Goal: Check status: Check status

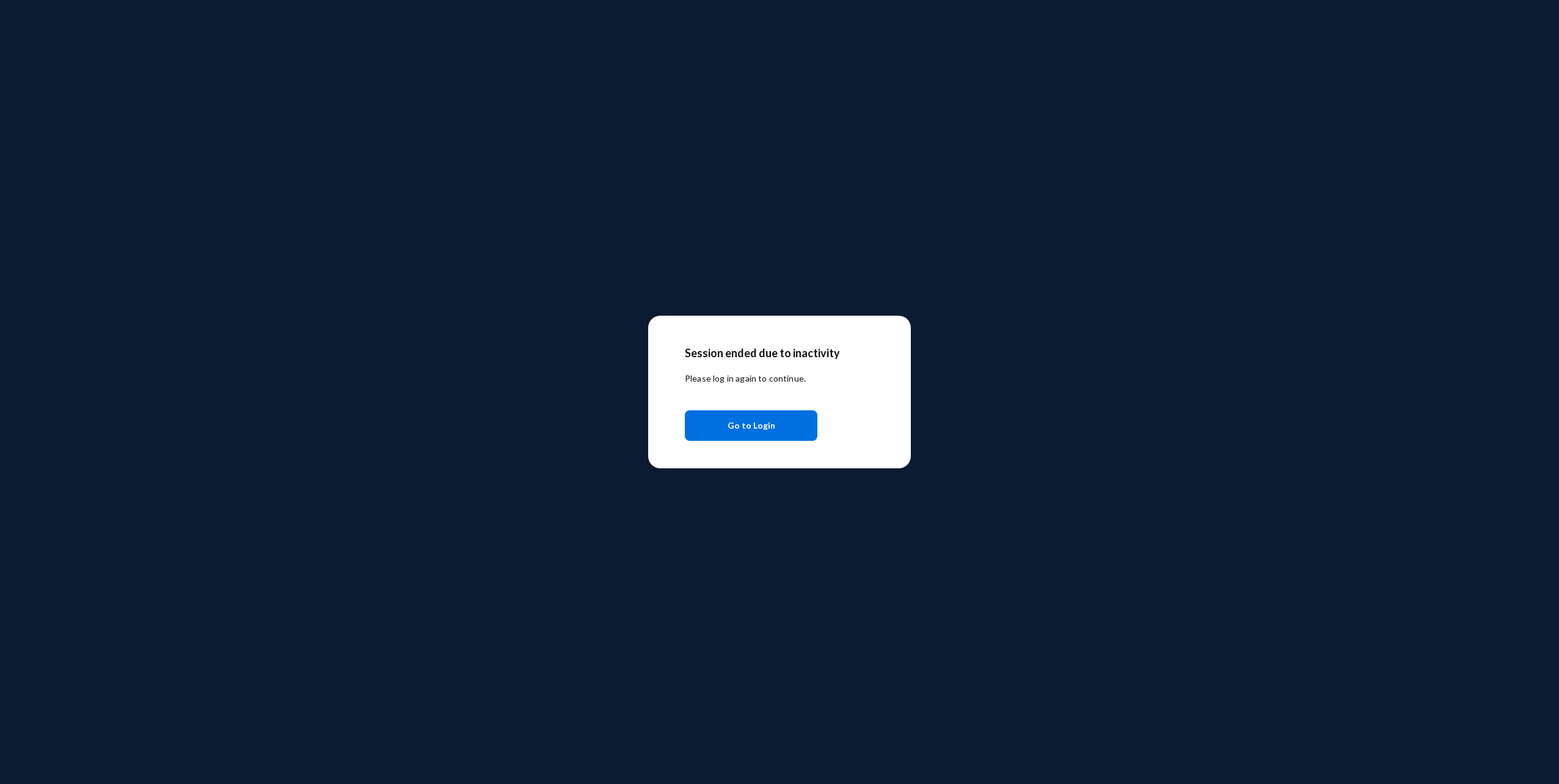
click at [780, 421] on button "Go to Login" at bounding box center [751, 426] width 132 height 30
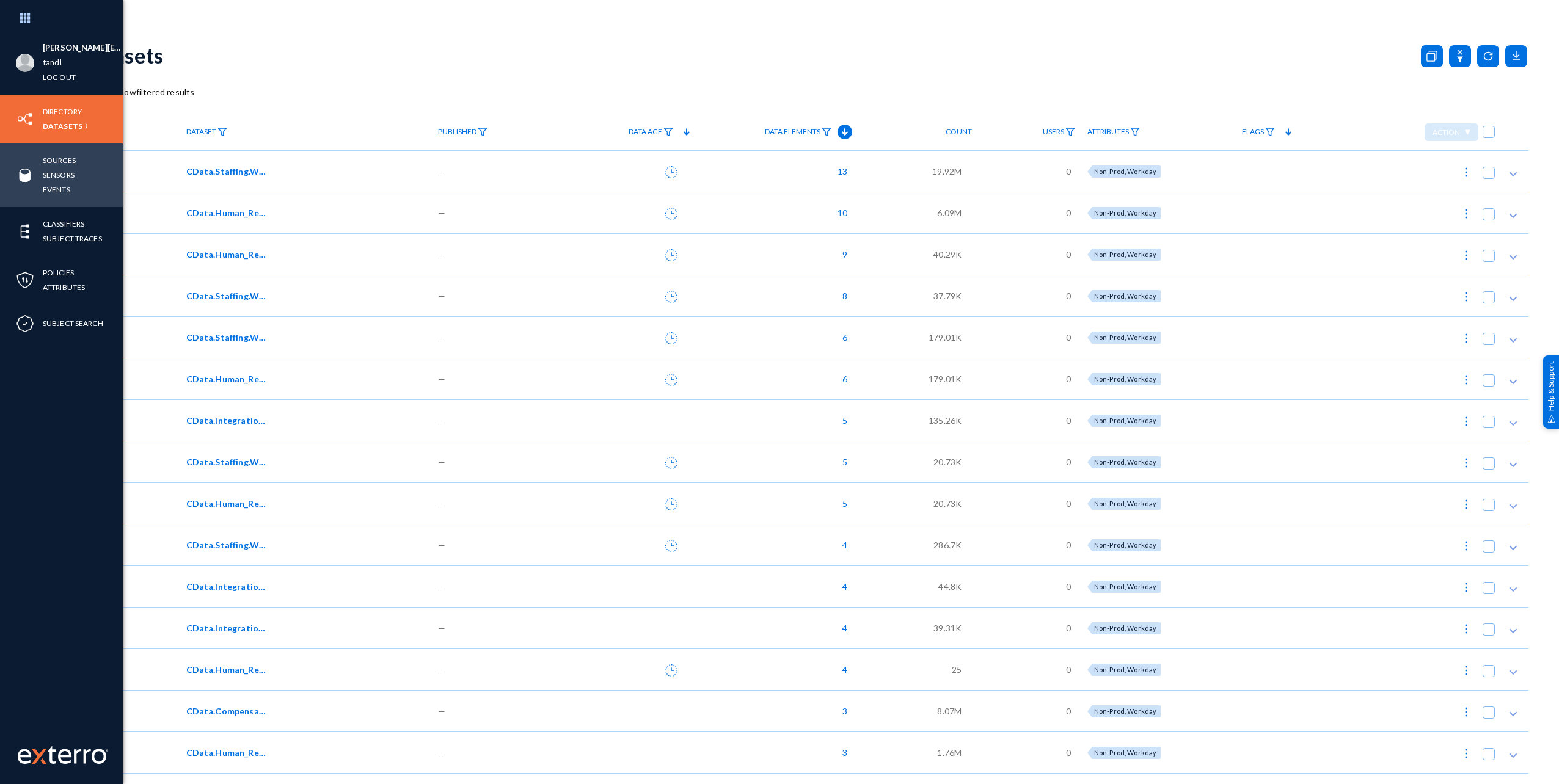
click at [67, 161] on link "Sources" at bounding box center [60, 160] width 33 height 14
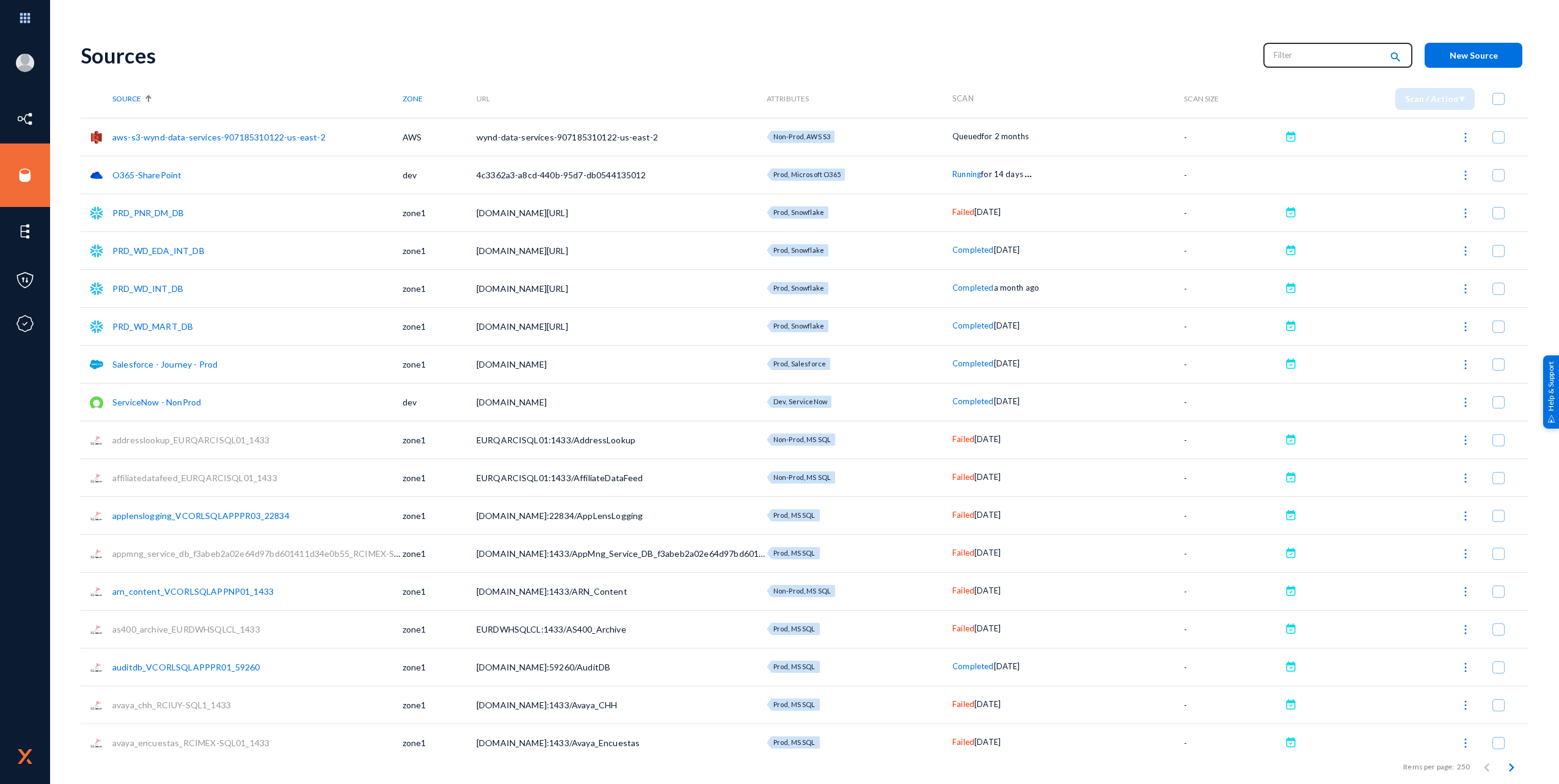
click at [1298, 61] on input "text" at bounding box center [1327, 55] width 108 height 18
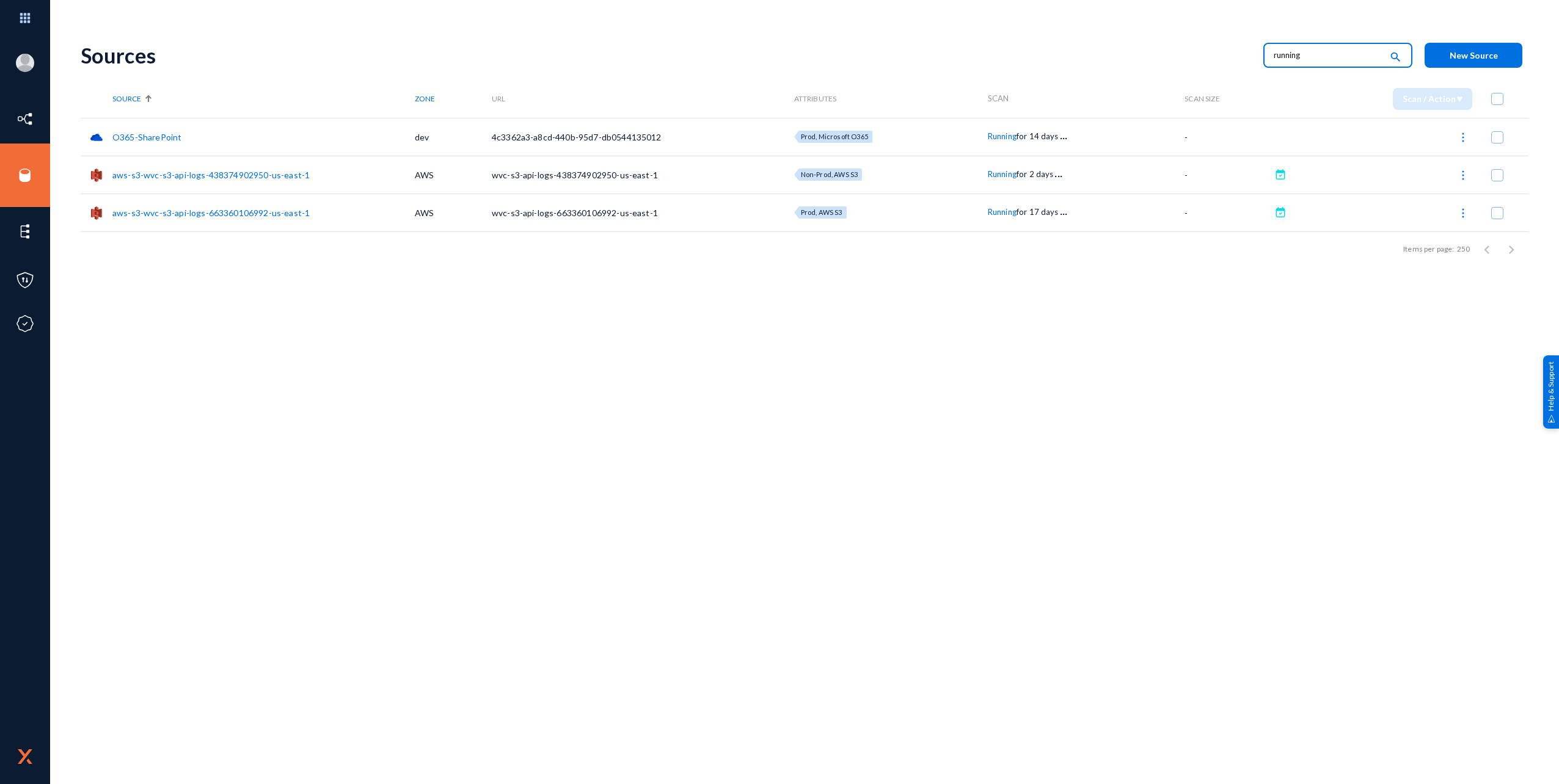
click at [1322, 61] on input "running" at bounding box center [1327, 55] width 108 height 18
type input "failed"
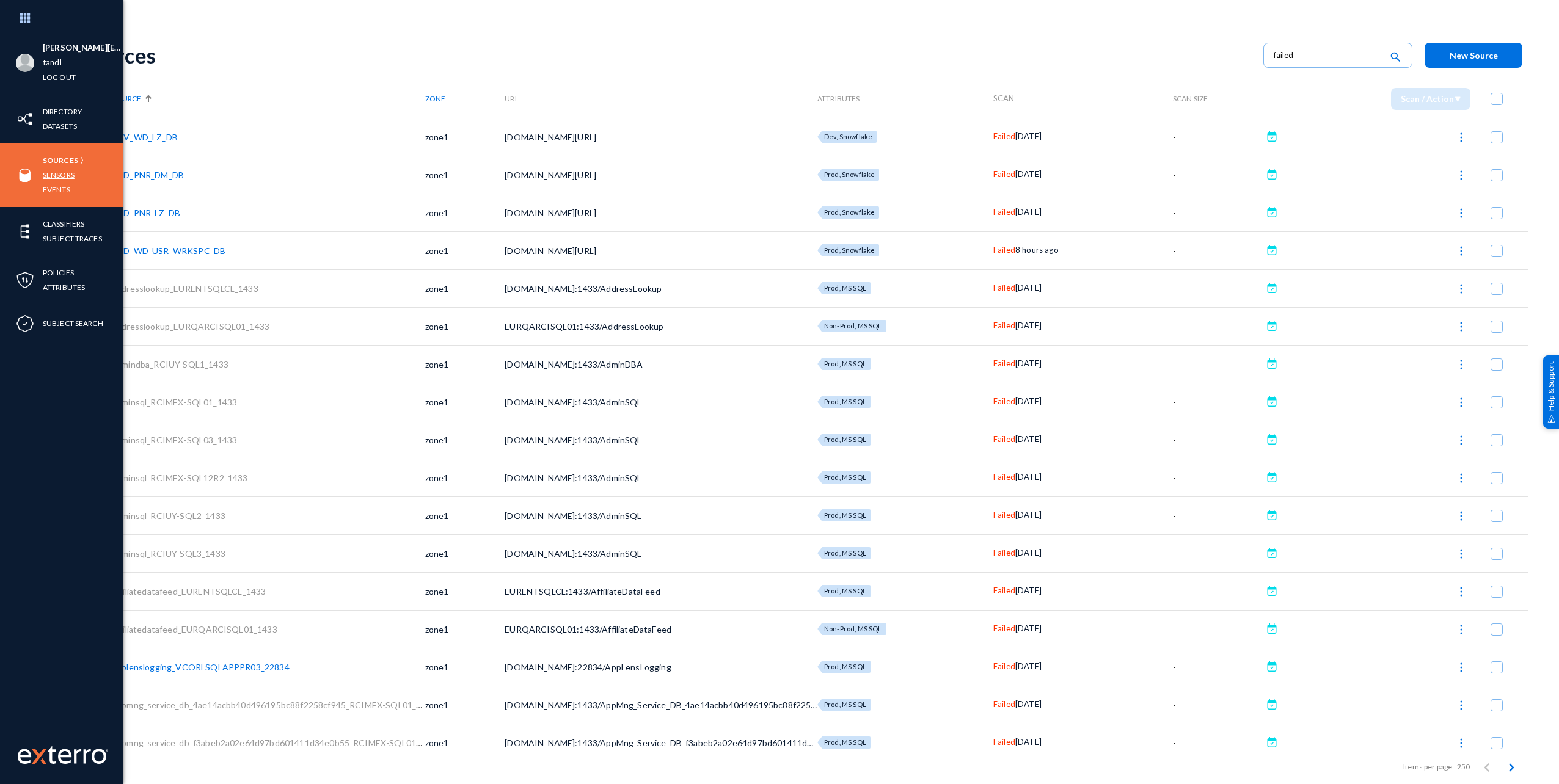
click at [63, 171] on link "Sensors" at bounding box center [59, 175] width 32 height 14
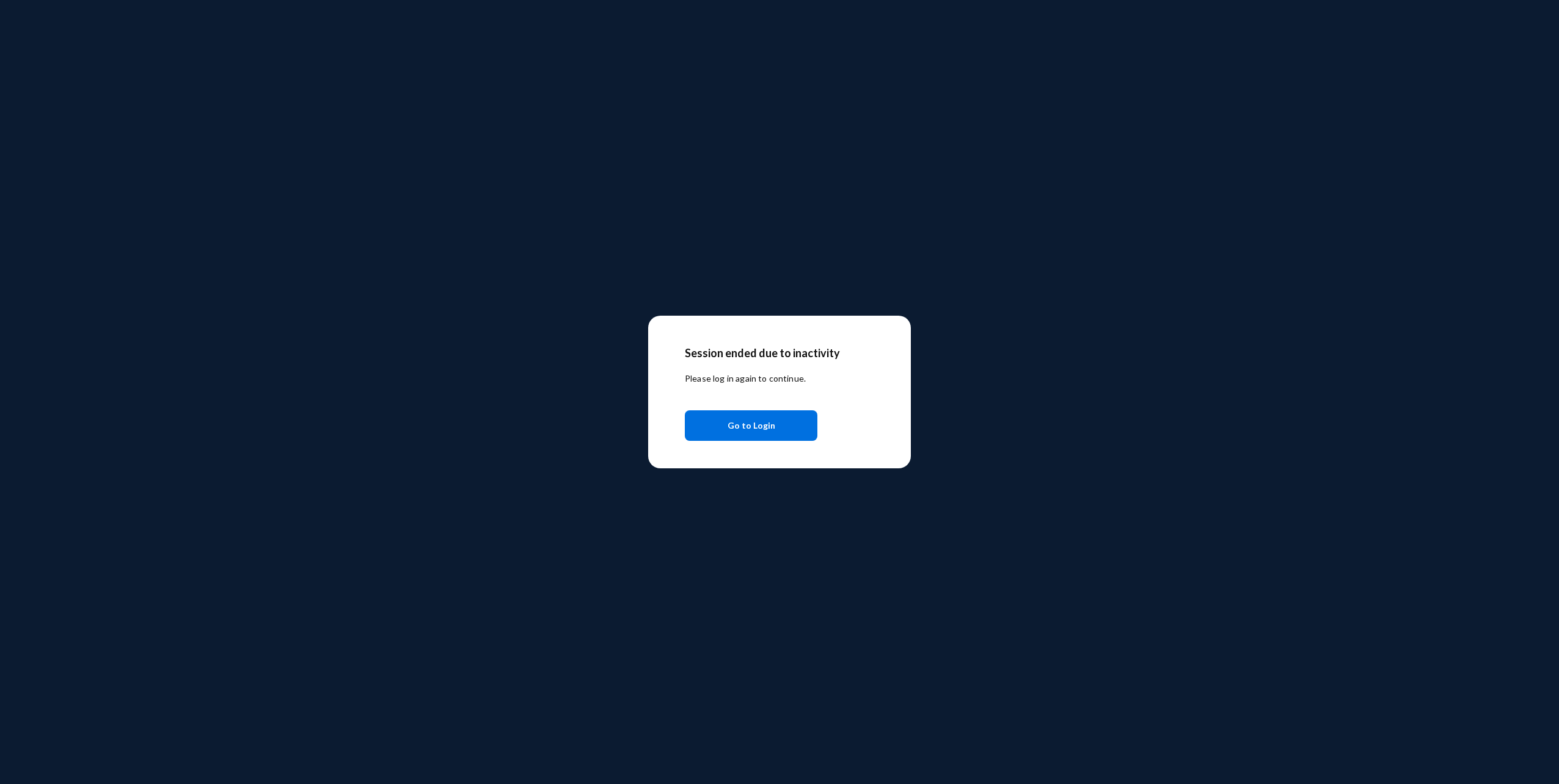
click at [782, 421] on button "Go to Login" at bounding box center [751, 426] width 132 height 30
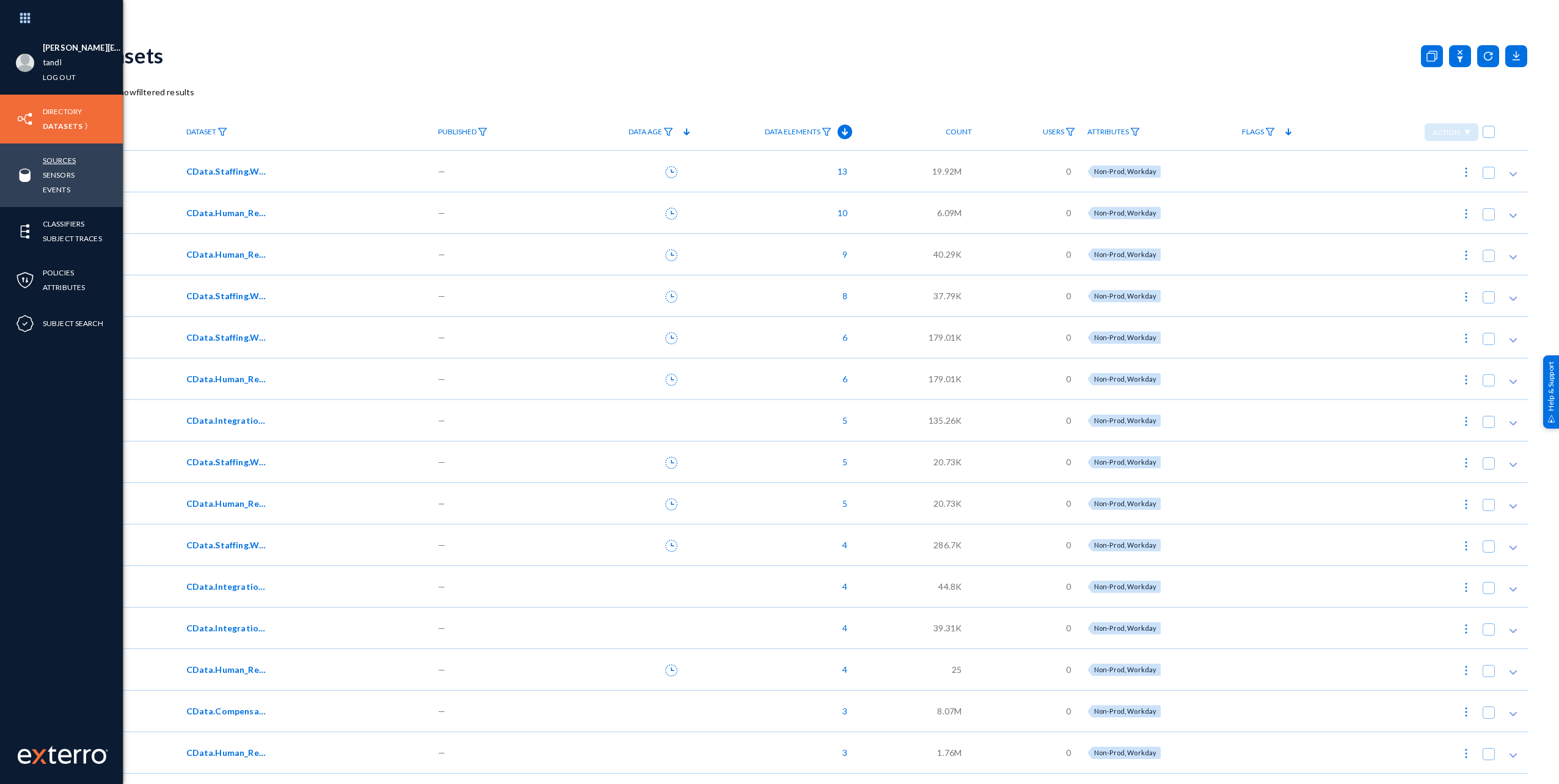
click at [74, 157] on link "Sources" at bounding box center [60, 160] width 33 height 14
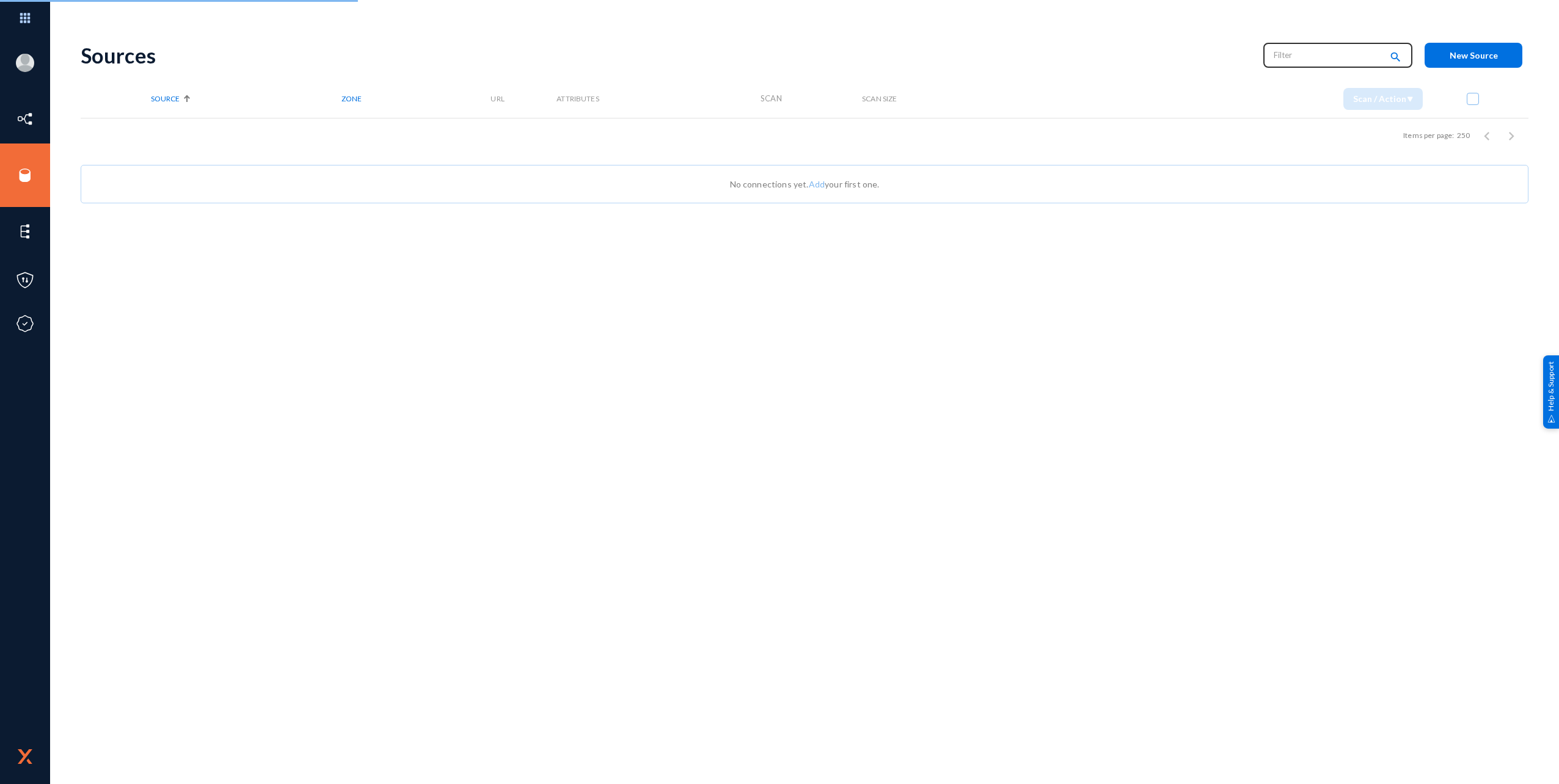
click at [1292, 58] on input "text" at bounding box center [1327, 55] width 108 height 18
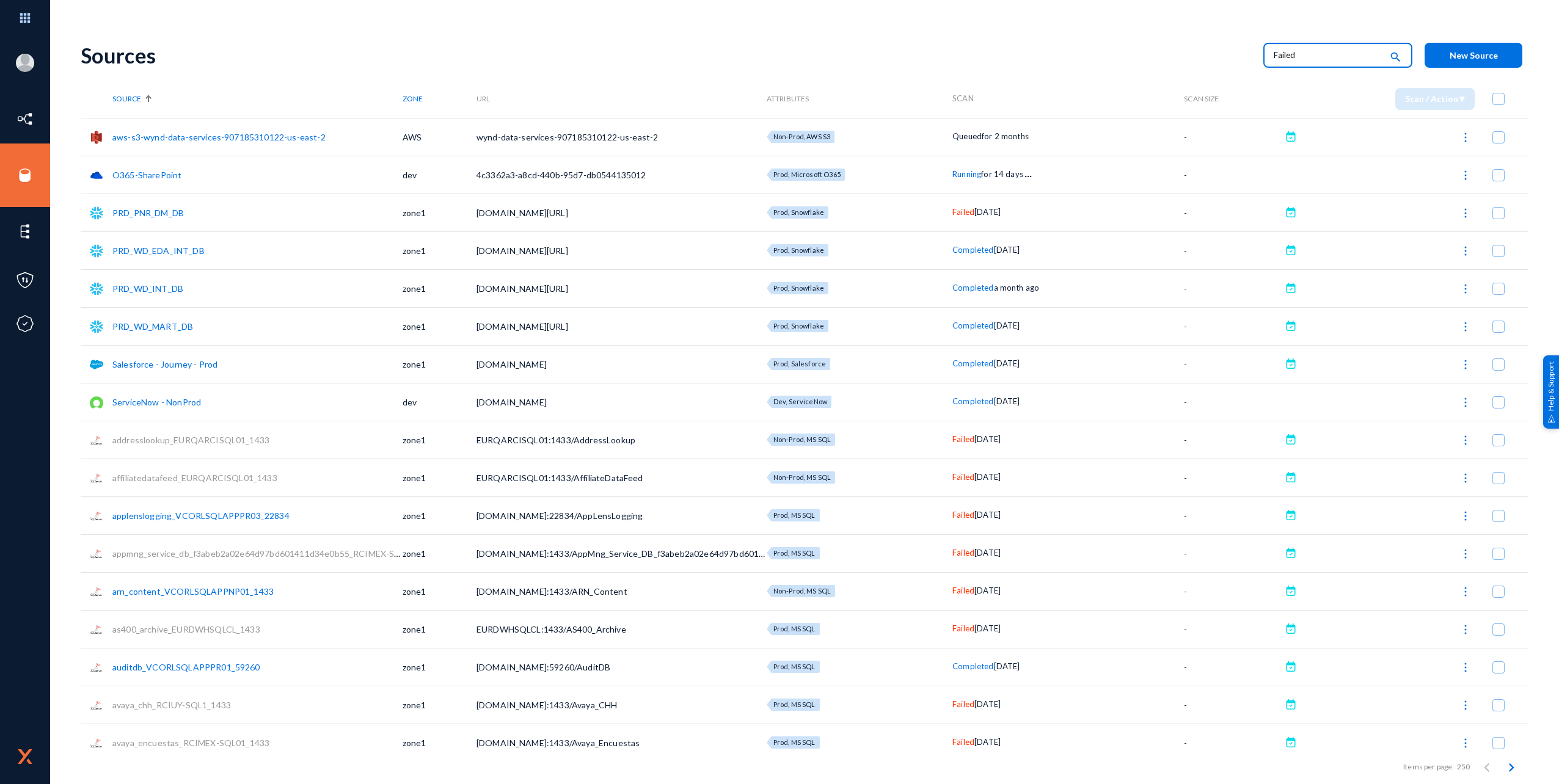
type input "Failed"
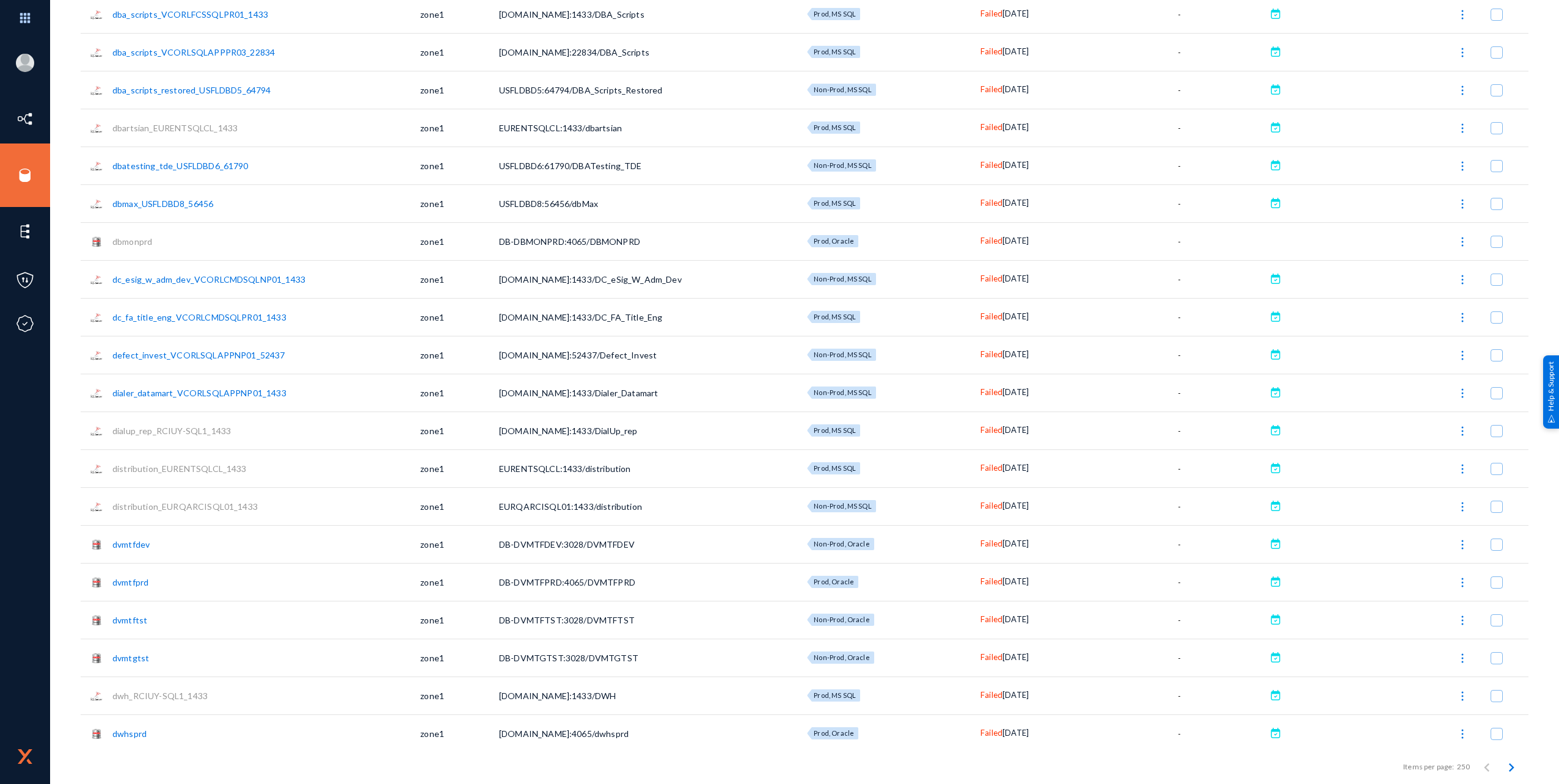
scroll to position [2016, 0]
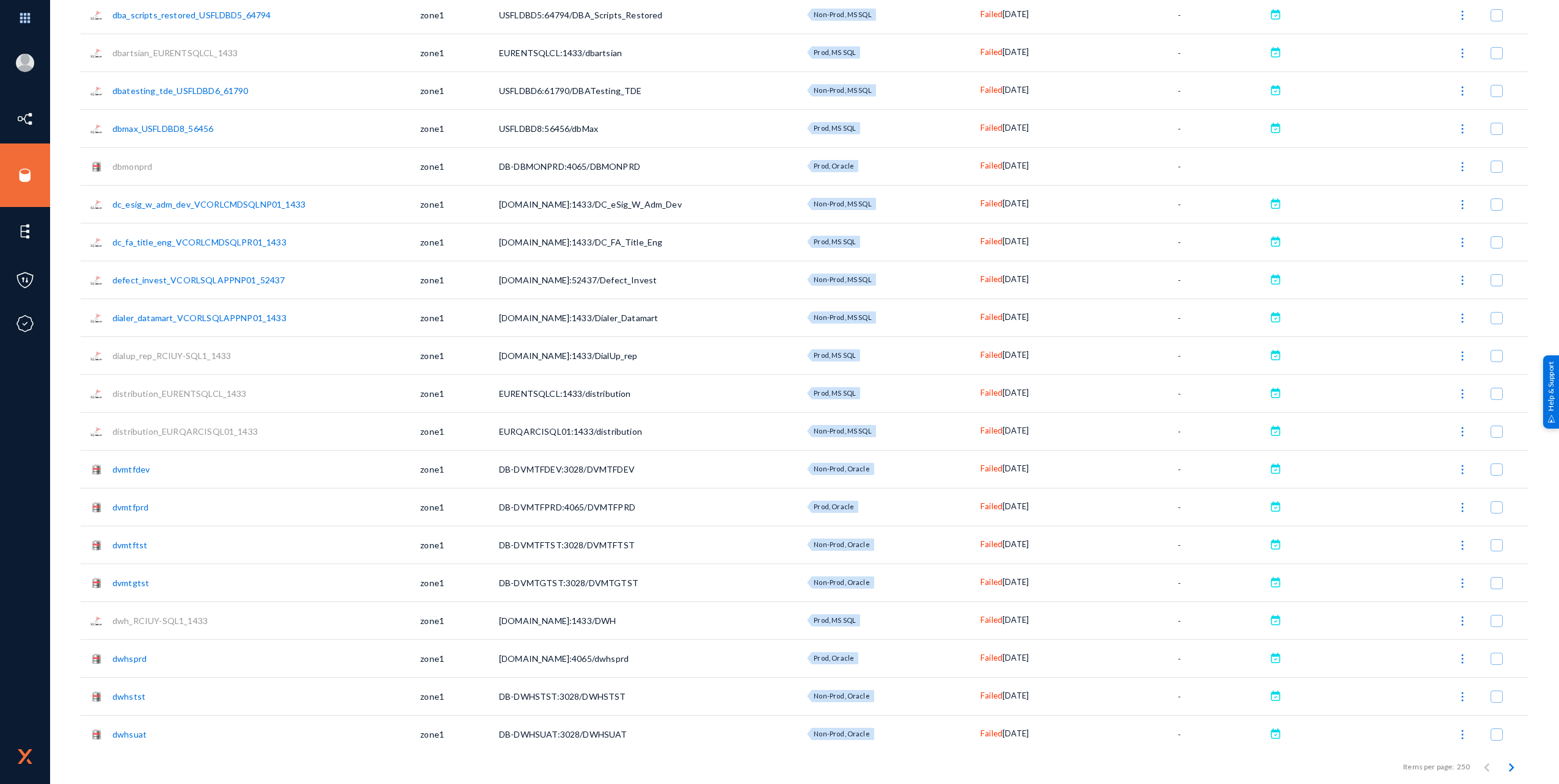
click at [995, 548] on span "Failed" at bounding box center [992, 544] width 22 height 10
click at [1533, 548] on div at bounding box center [780, 392] width 1559 height 784
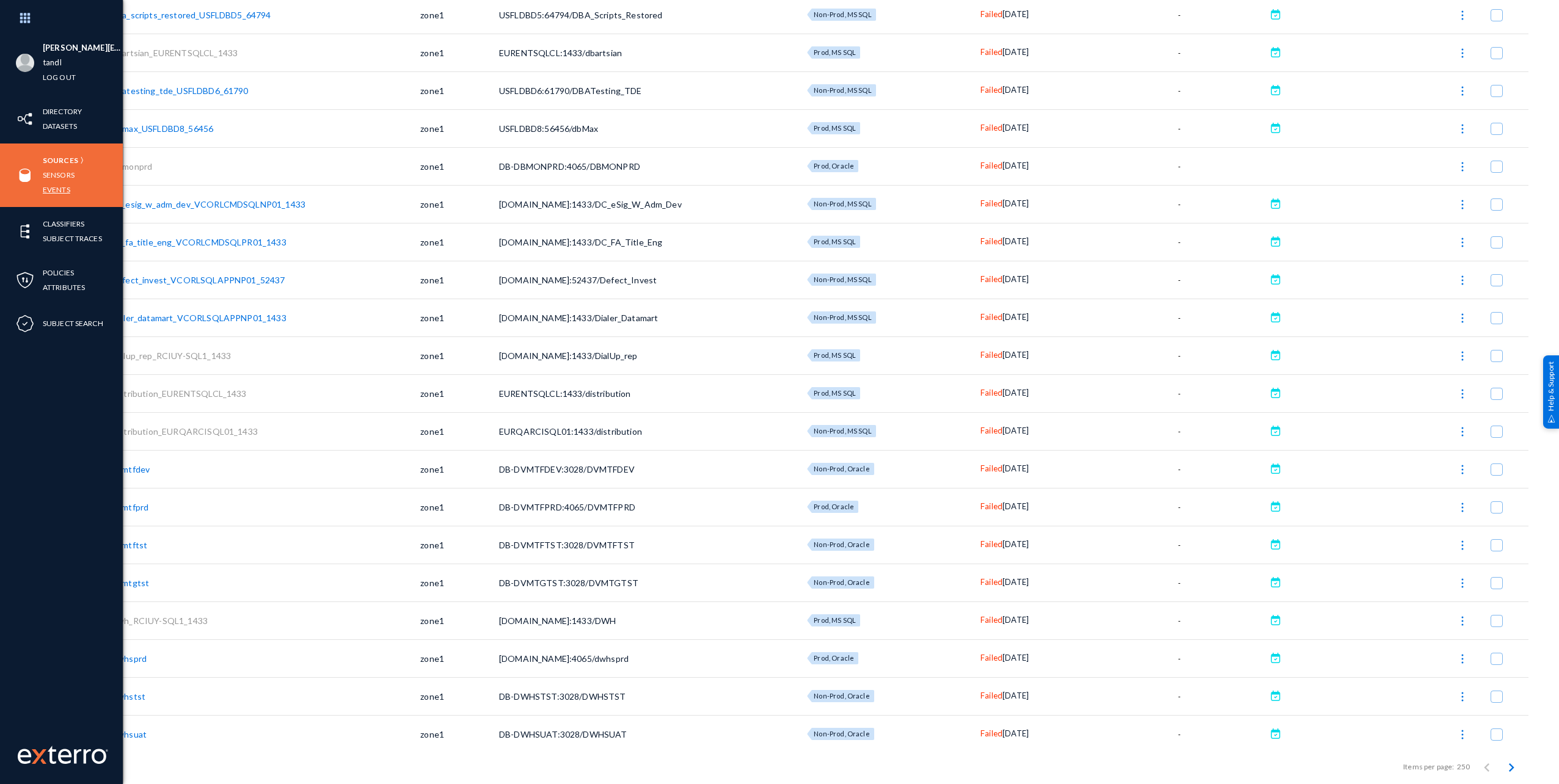
click at [49, 186] on link "Events" at bounding box center [57, 189] width 28 height 14
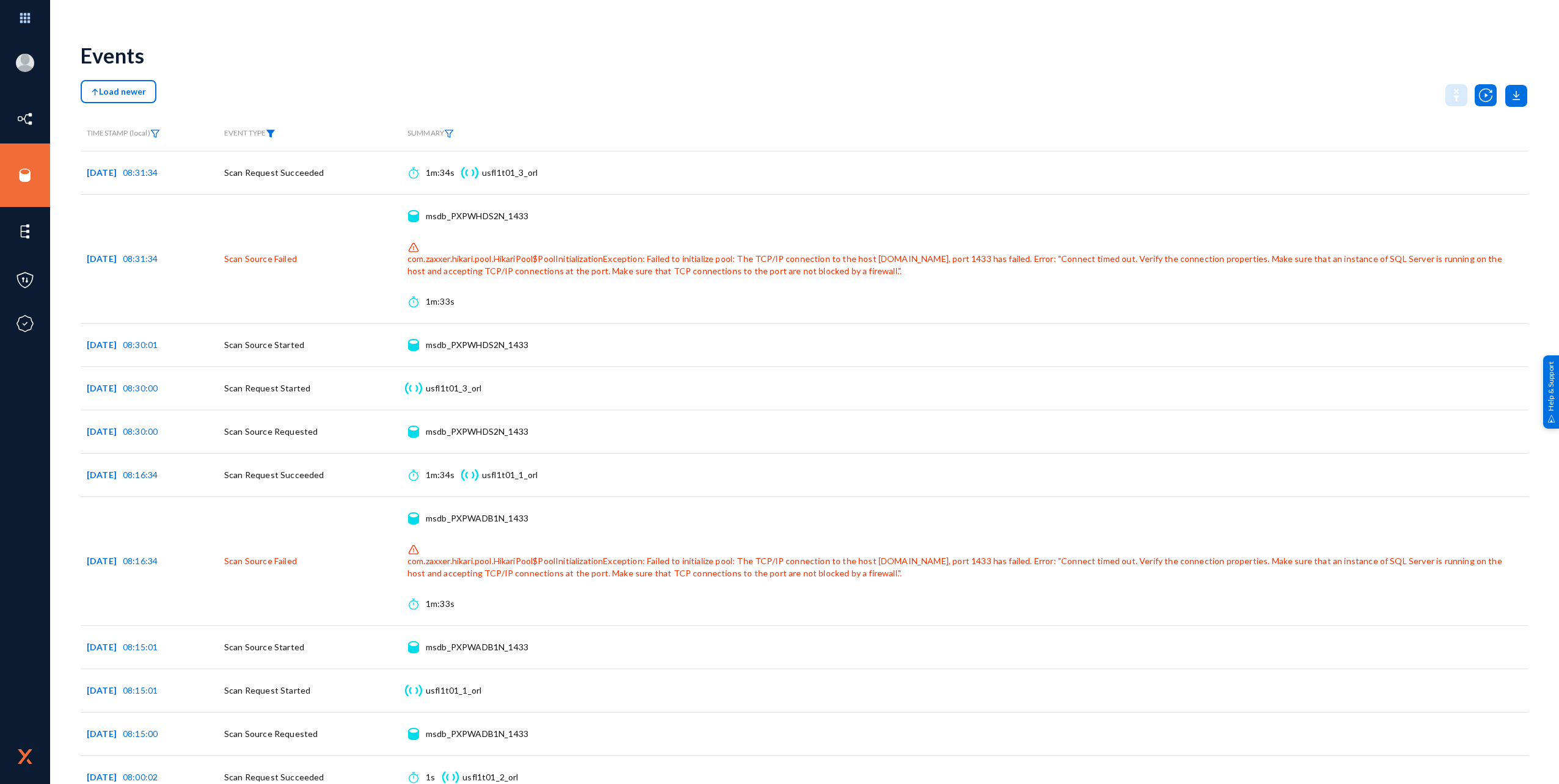
click at [271, 133] on img at bounding box center [270, 133] width 10 height 8
click at [267, 175] on span at bounding box center [284, 172] width 81 height 11
click at [269, 219] on span "Scan Request Succeeded" at bounding box center [313, 216] width 139 height 22
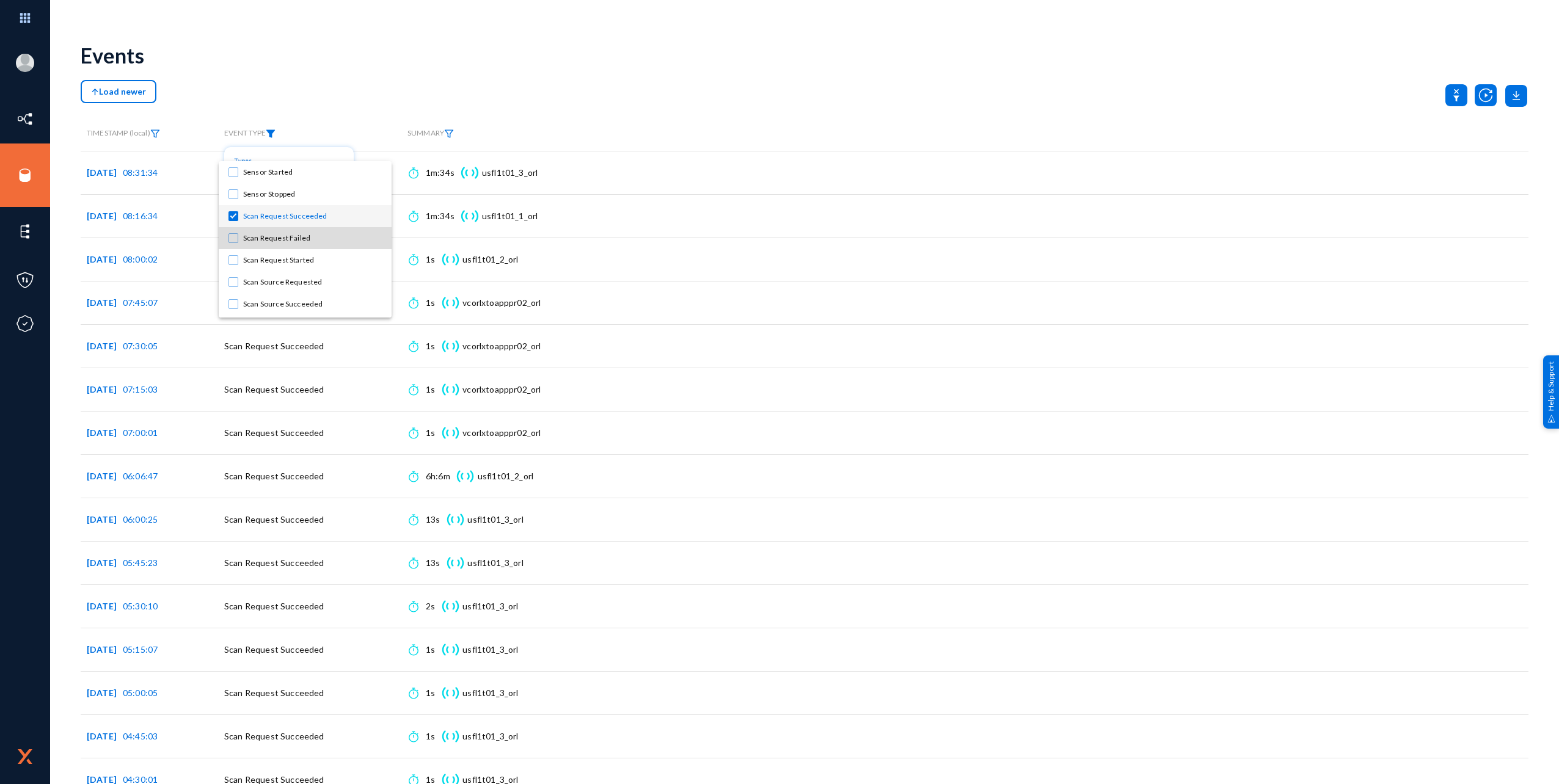
click at [349, 239] on span "Scan Request Failed" at bounding box center [313, 238] width 139 height 22
click at [478, 107] on div at bounding box center [780, 392] width 1559 height 784
click at [626, 511] on div at bounding box center [780, 392] width 1559 height 784
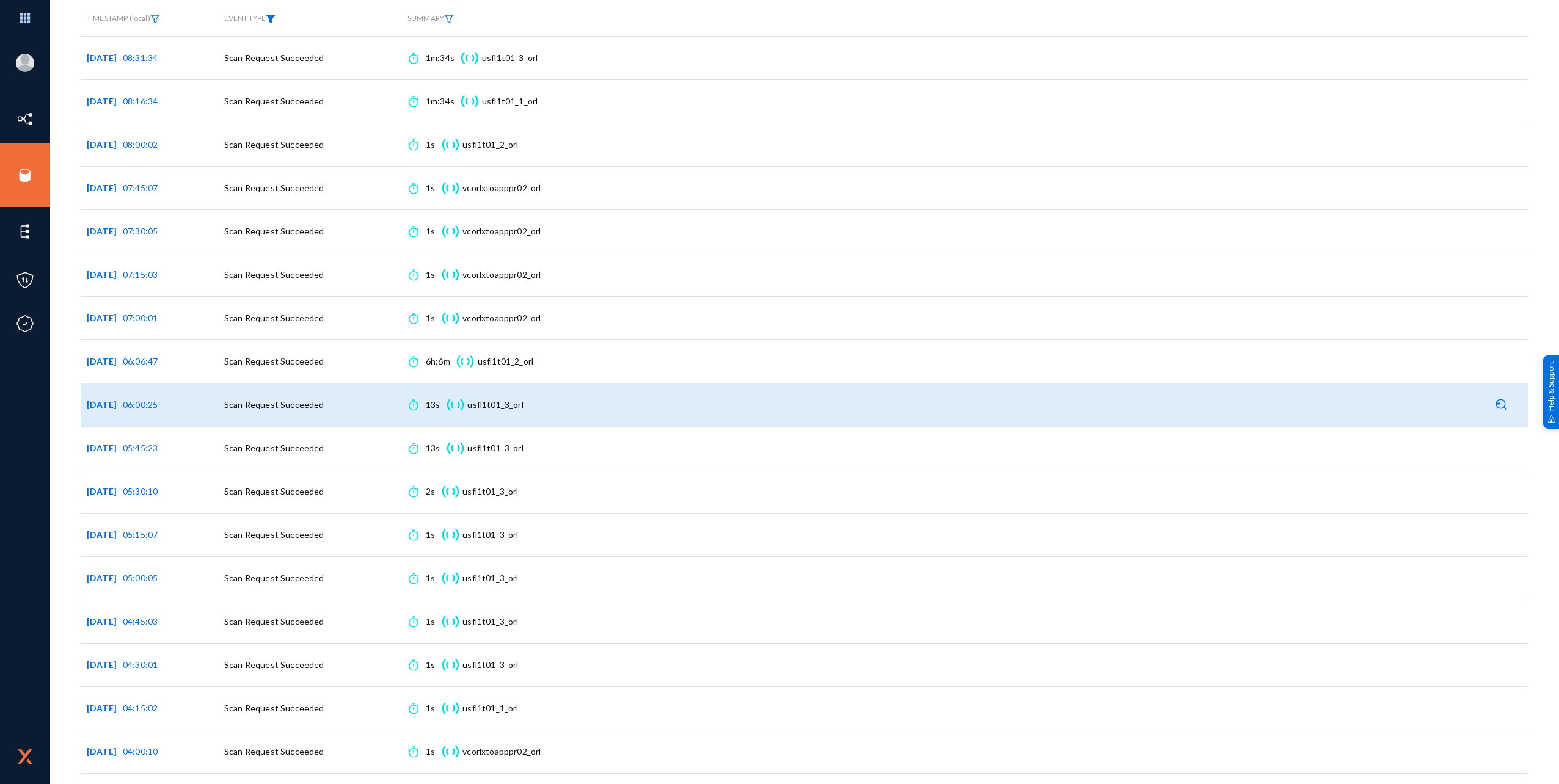
scroll to position [122, 0]
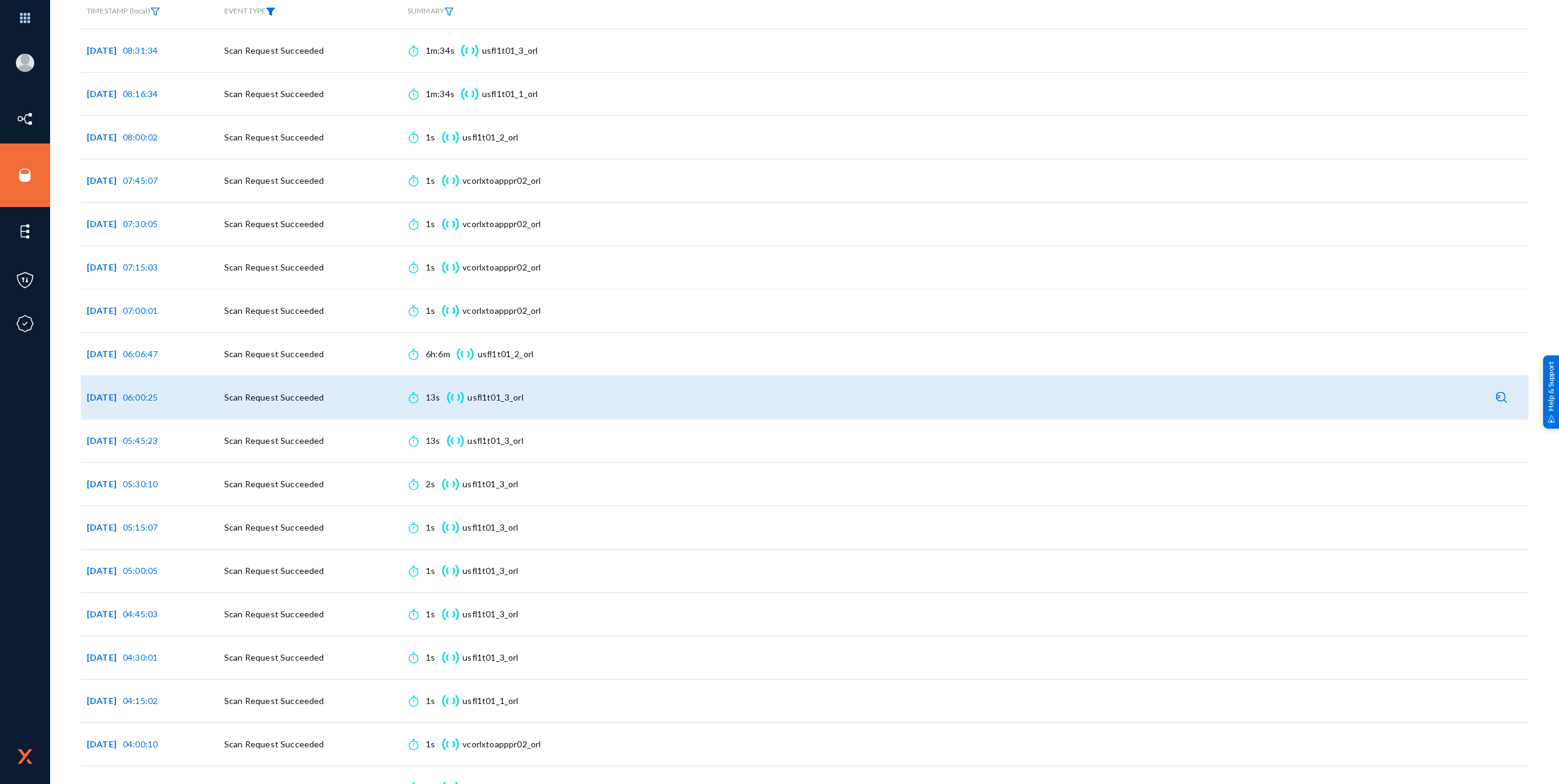
click at [627, 509] on td "Duration 1s Sensor usfl1t01_3_orl Sensor details" at bounding box center [965, 527] width 1127 height 43
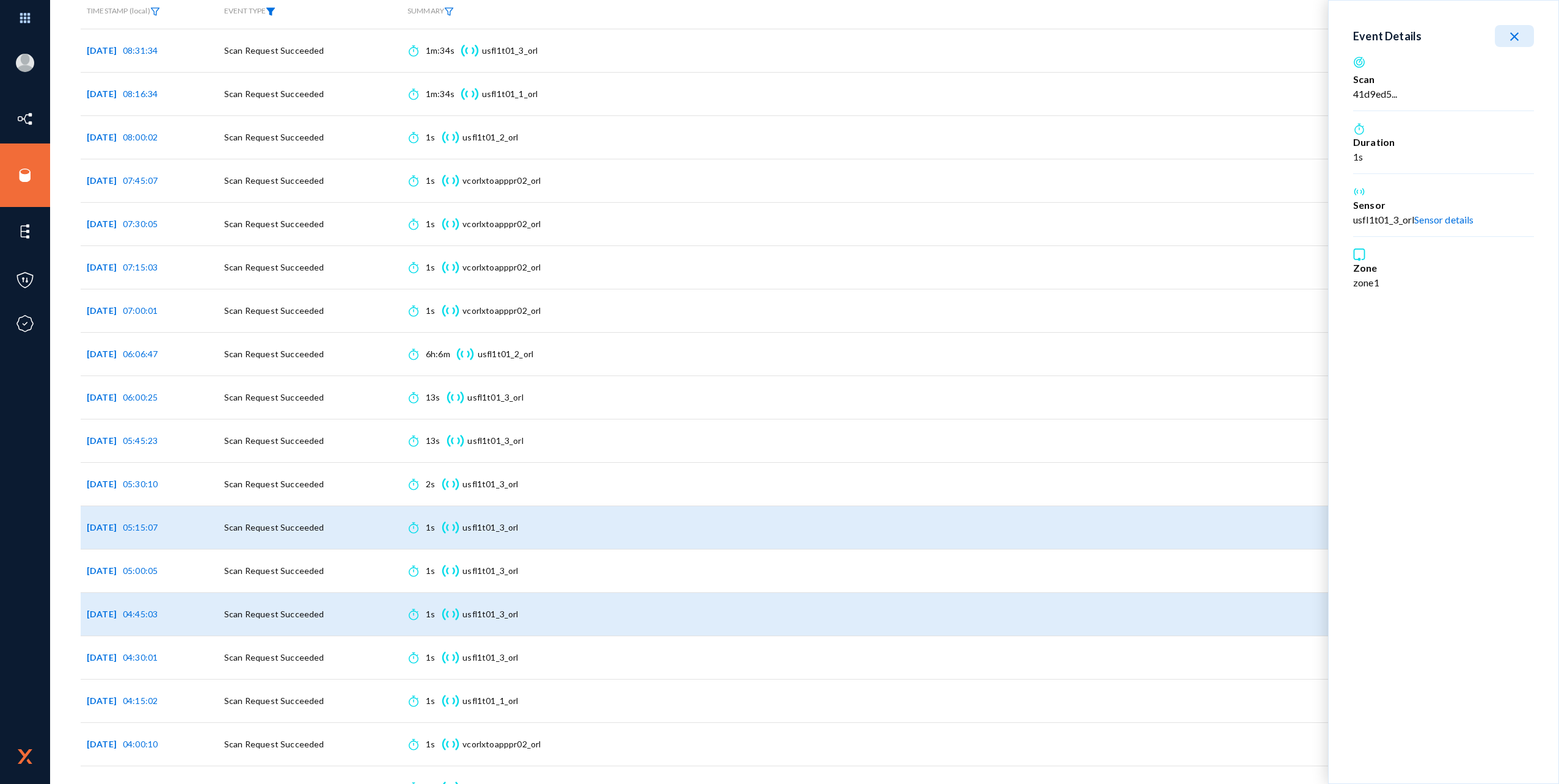
click at [666, 608] on div "Duration 1s Sensor usfl1t01_3_orl Sensor details" at bounding box center [964, 614] width 1115 height 30
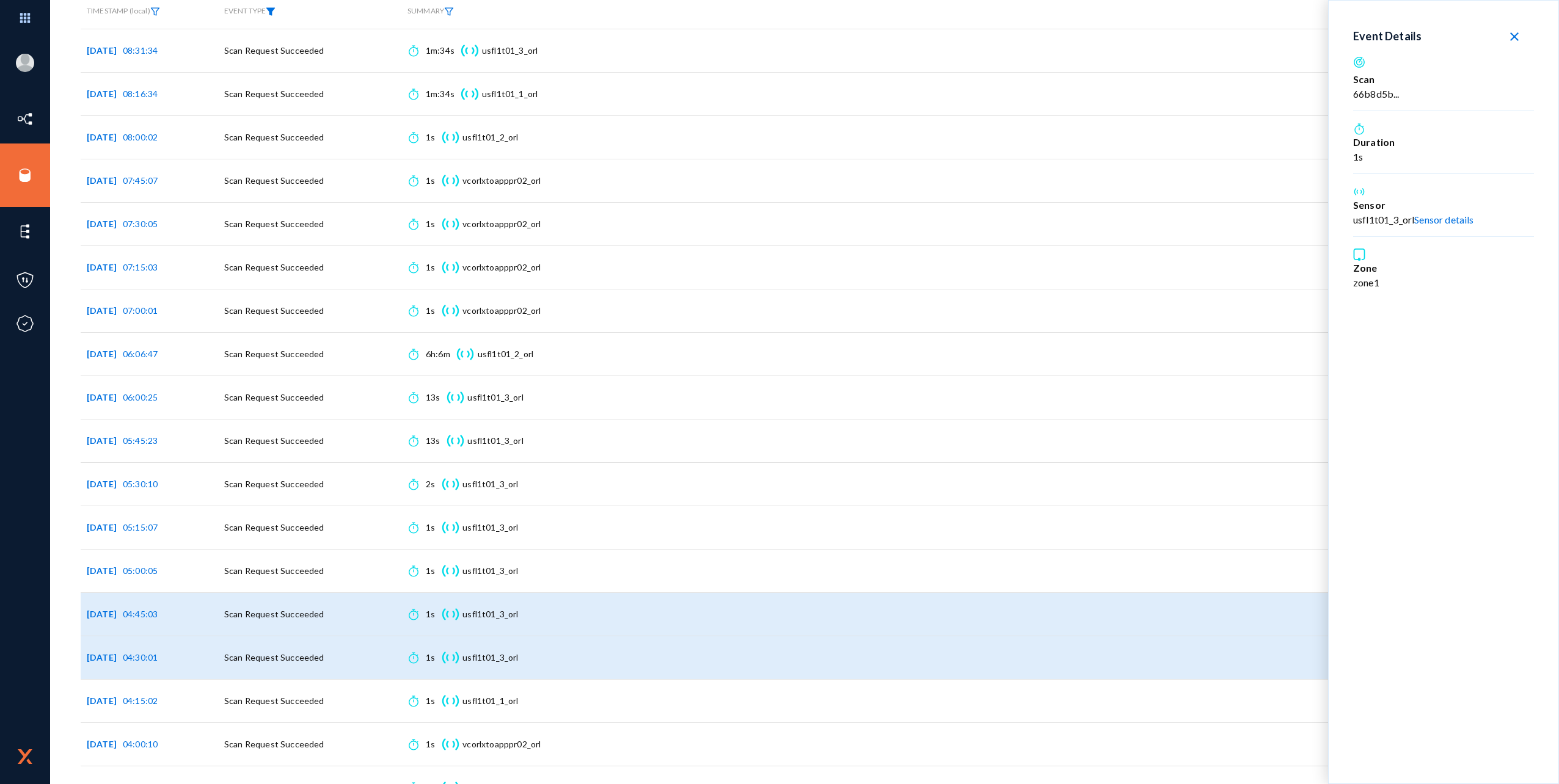
click at [671, 663] on div "Duration 1s Sensor usfl1t01_3_orl Sensor details" at bounding box center [964, 657] width 1115 height 30
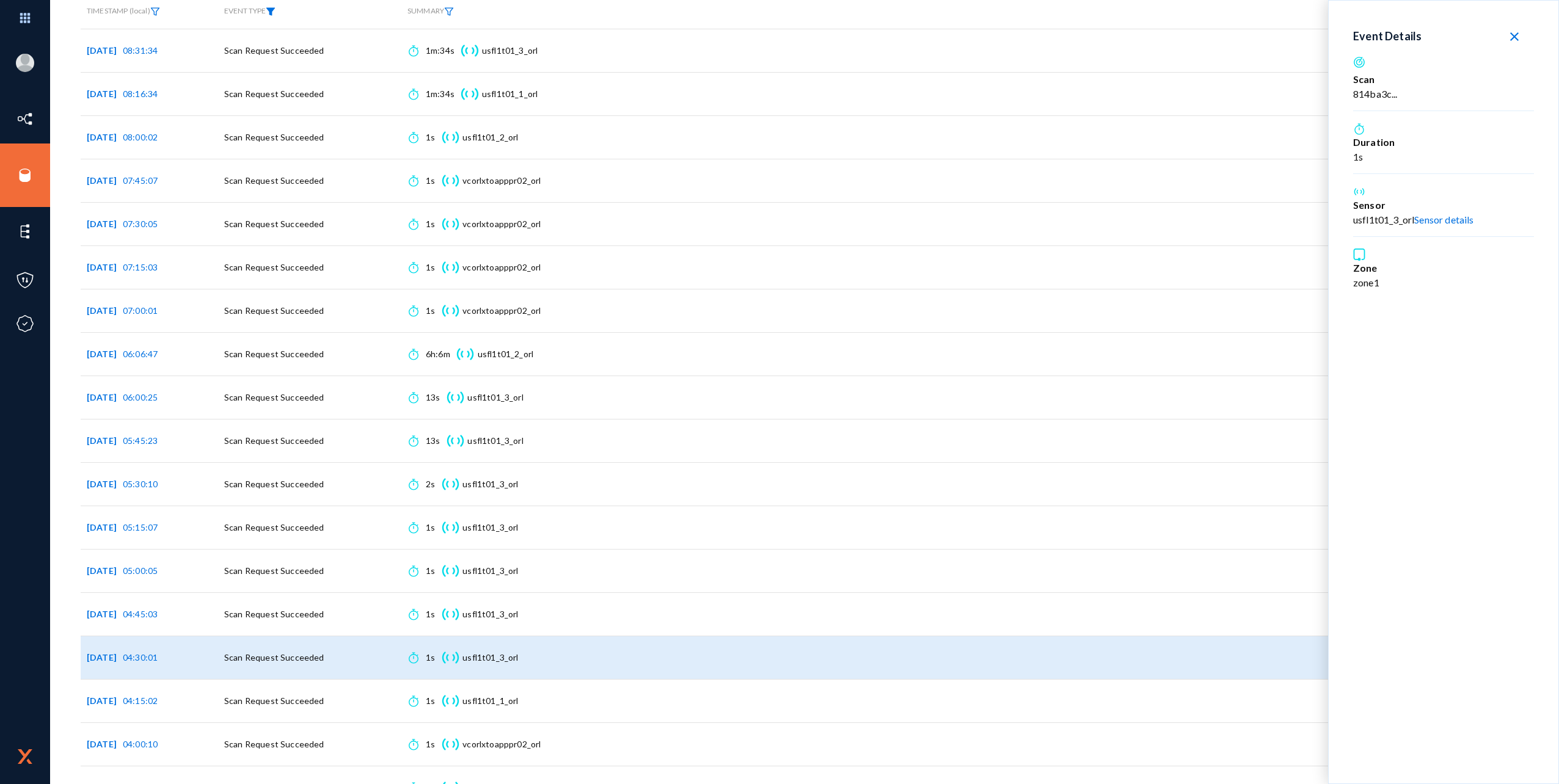
click at [1506, 36] on button "close" at bounding box center [1514, 36] width 40 height 22
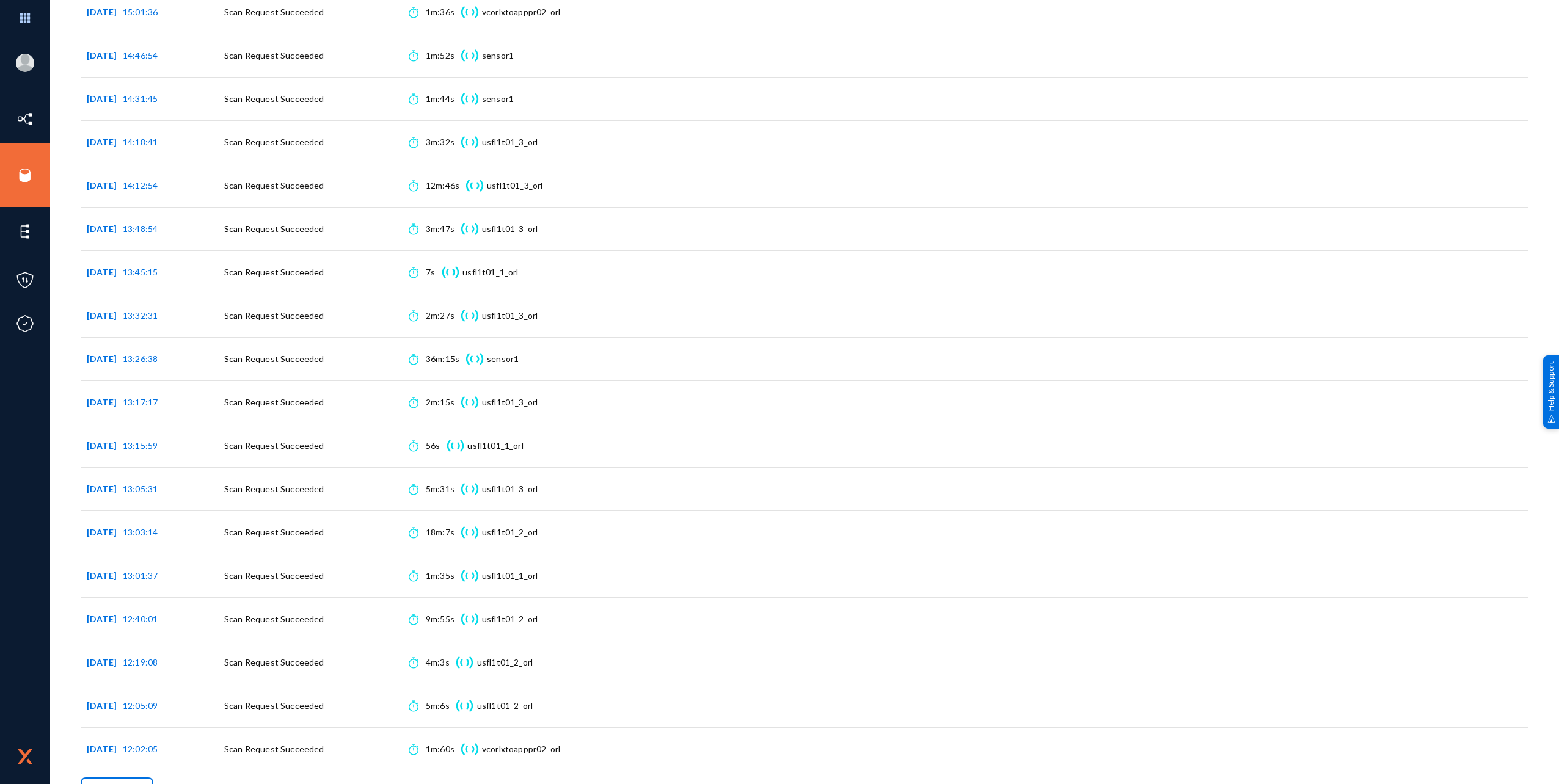
scroll to position [2159, 0]
click at [129, 775] on button "Load older" at bounding box center [117, 786] width 73 height 23
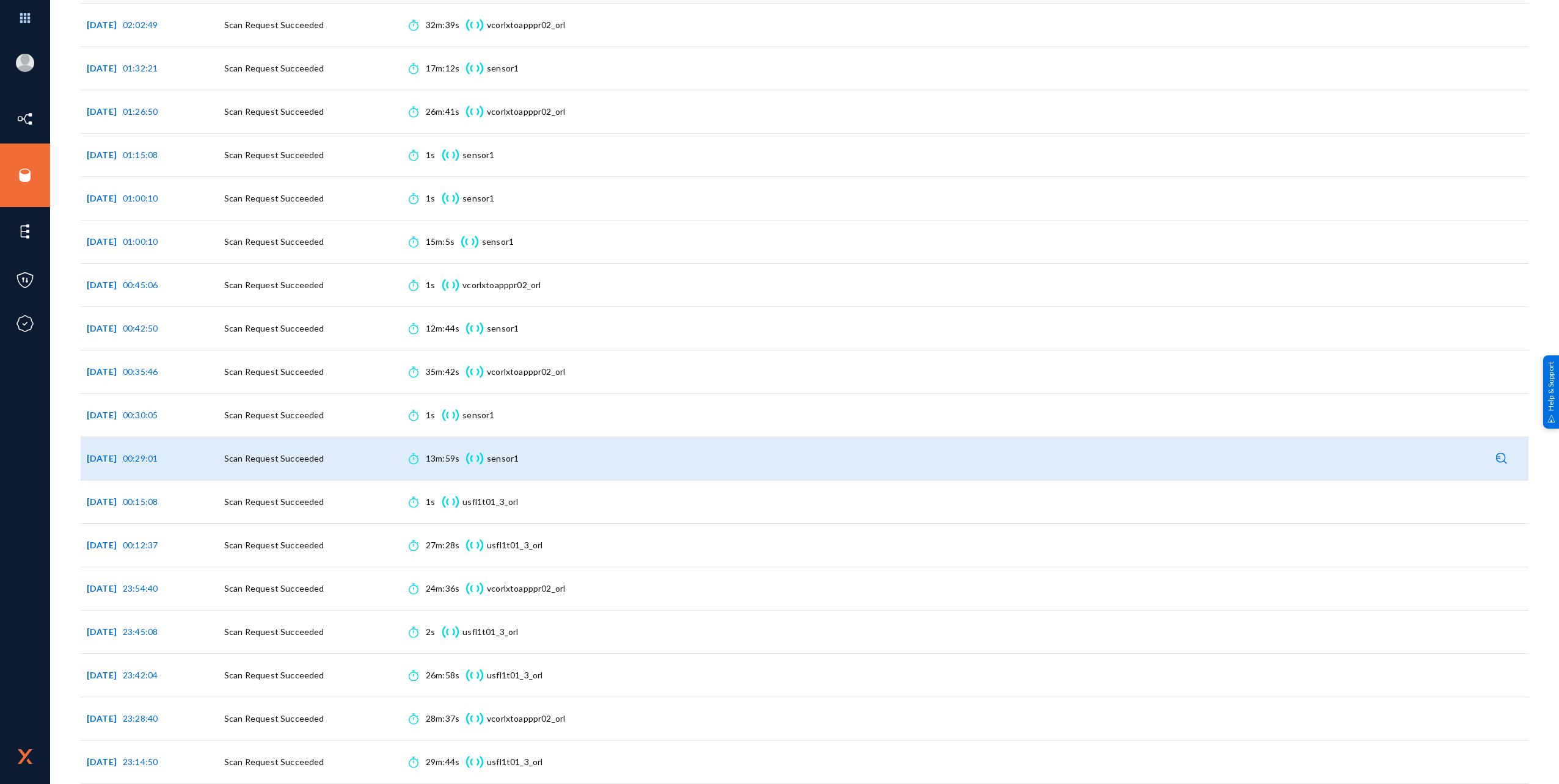
scroll to position [4922, 0]
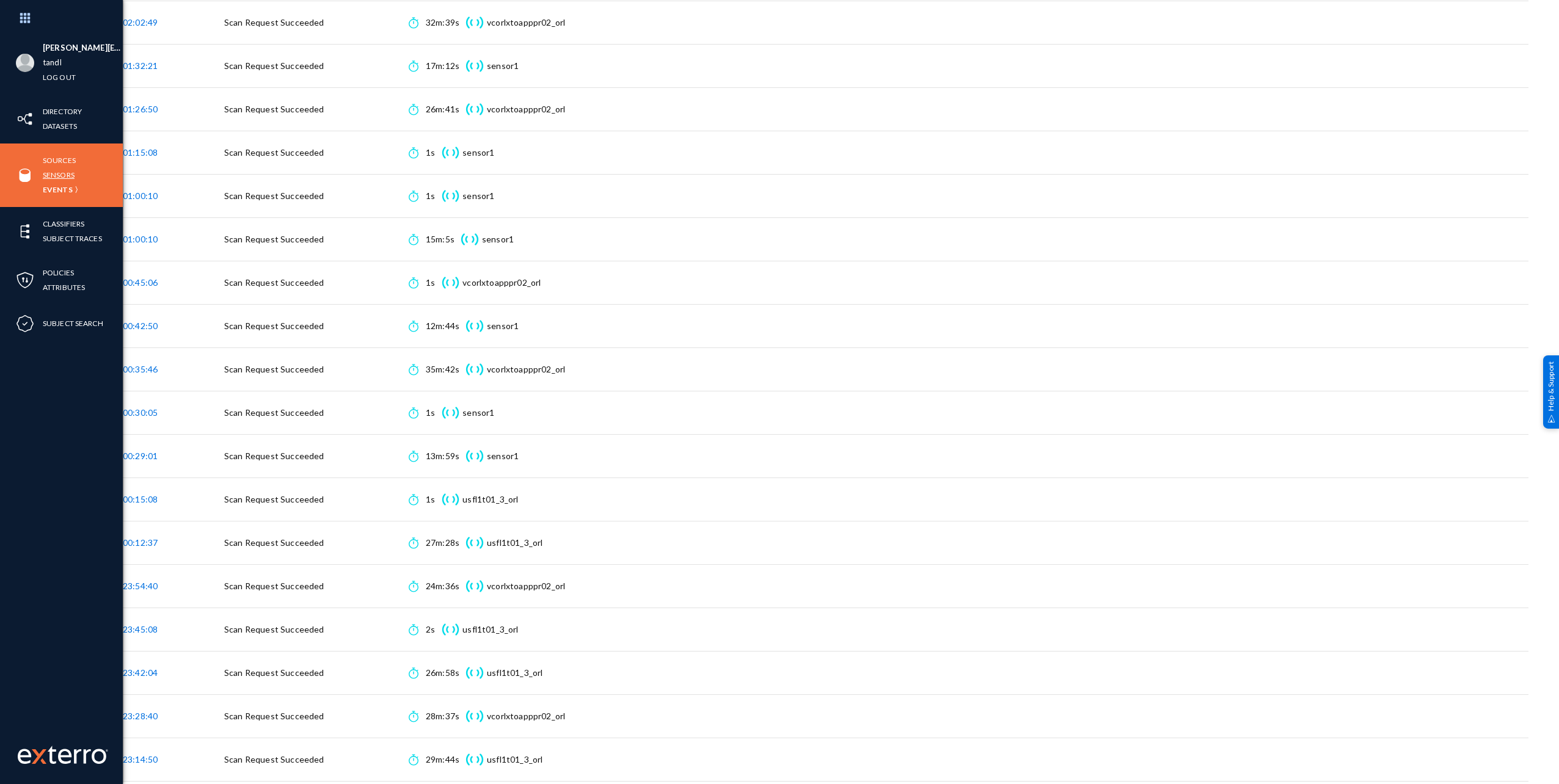
click at [61, 176] on link "Sensors" at bounding box center [59, 175] width 32 height 14
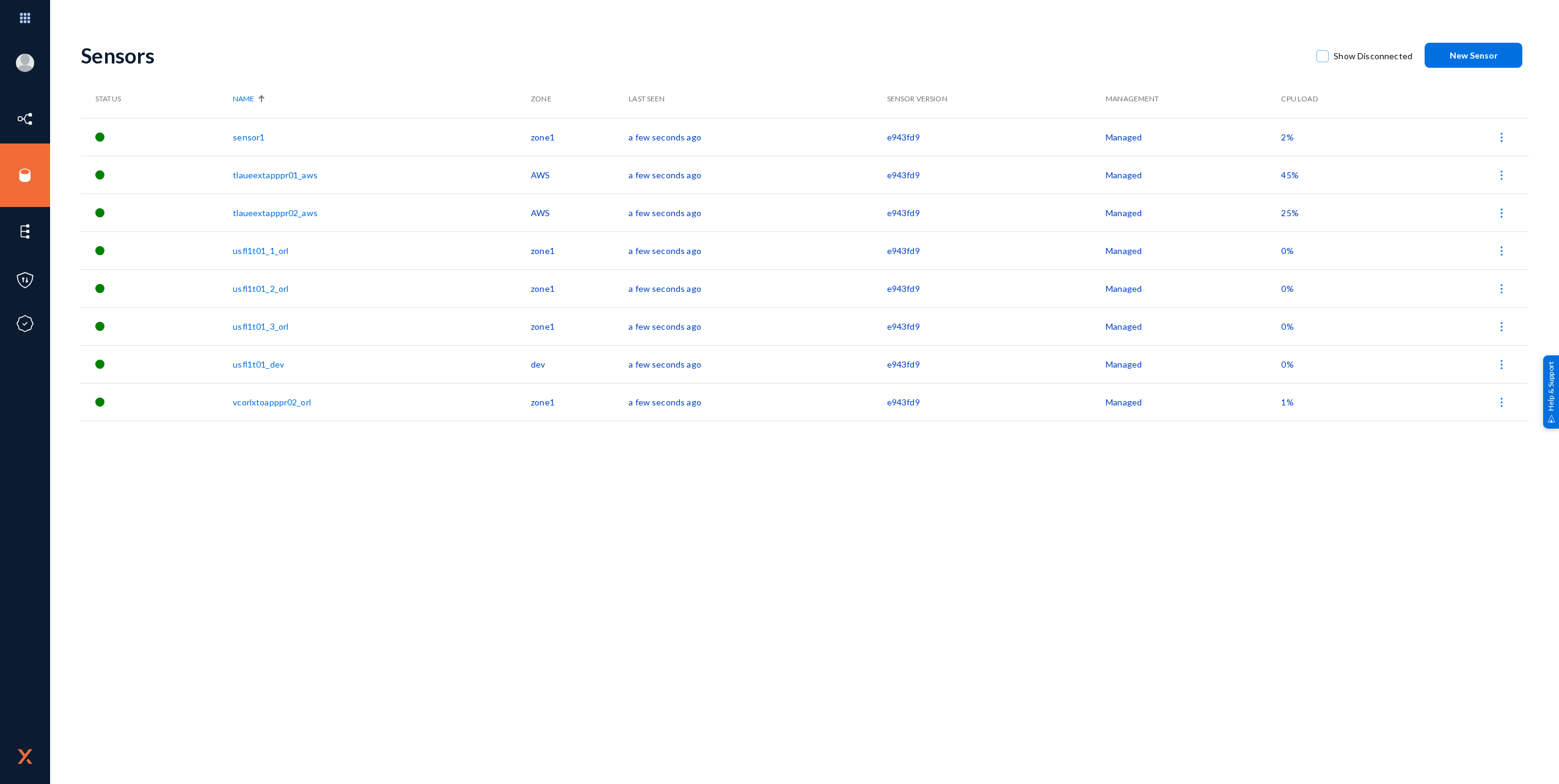
click at [445, 601] on div "Sensors Show Disconnected New Sensor Status Name Zone Last Seen Sensor Version …" at bounding box center [804, 407] width 1448 height 754
